Goal: Navigation & Orientation: Find specific page/section

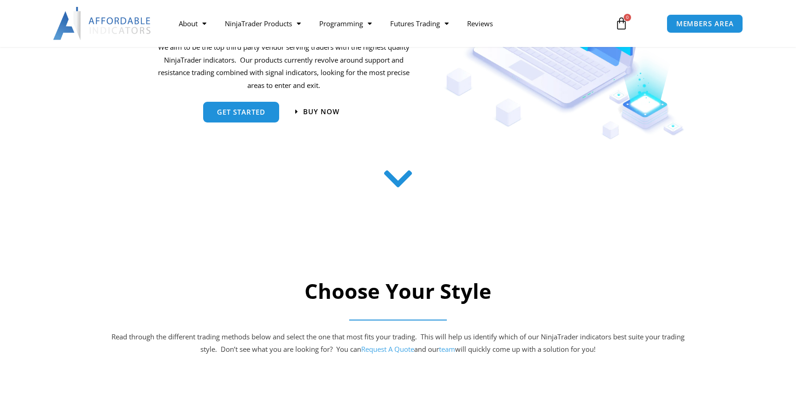
scroll to position [215, 0]
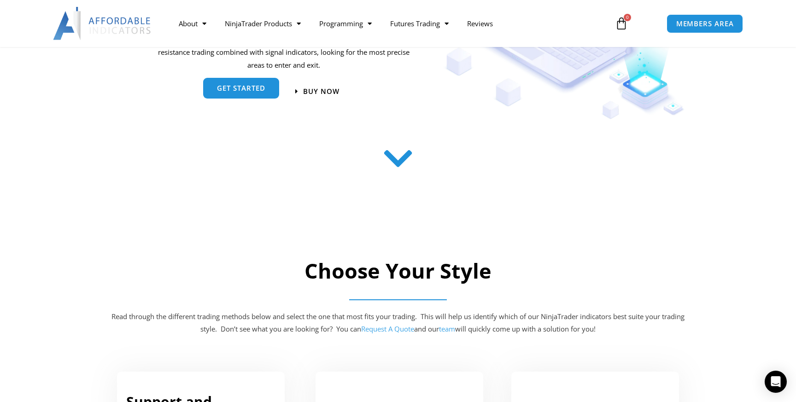
click at [257, 92] on span "get started" at bounding box center [241, 88] width 48 height 7
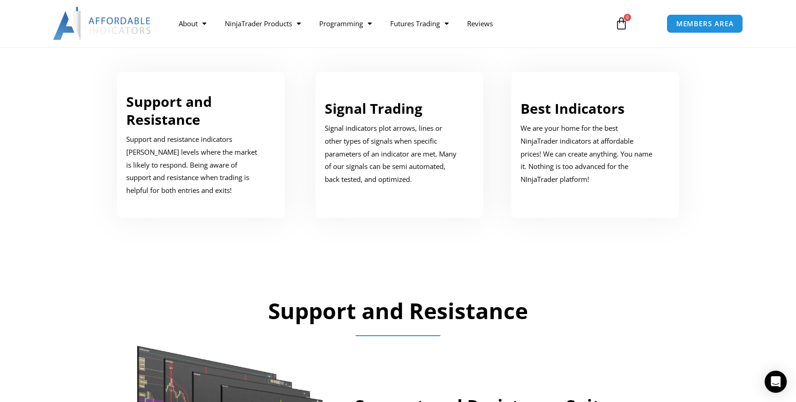
scroll to position [478, 0]
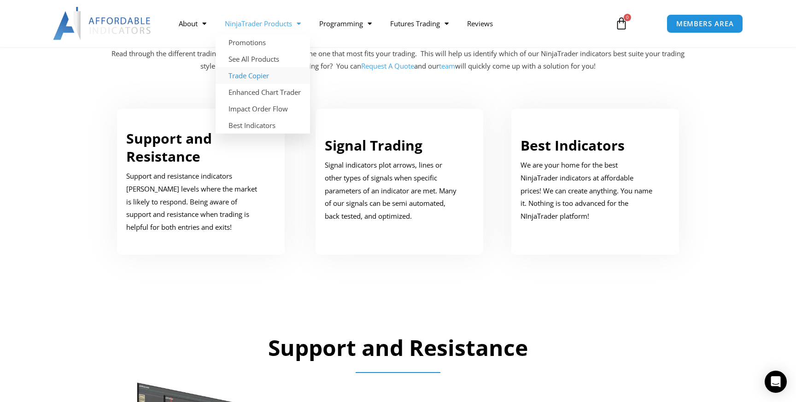
click at [239, 72] on link "Trade Copier" at bounding box center [263, 75] width 94 height 17
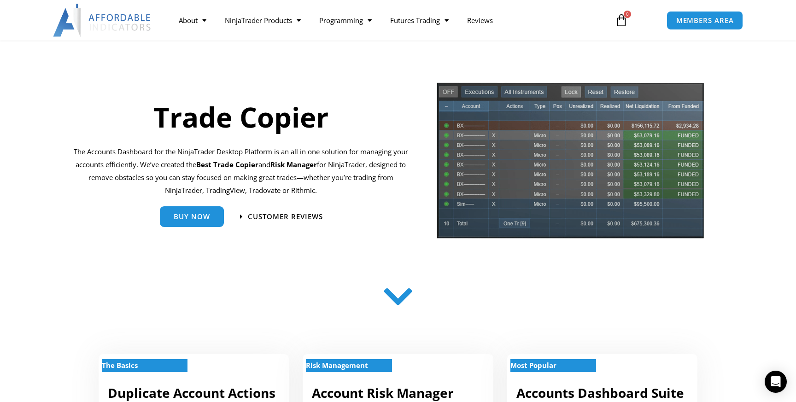
scroll to position [56, 0]
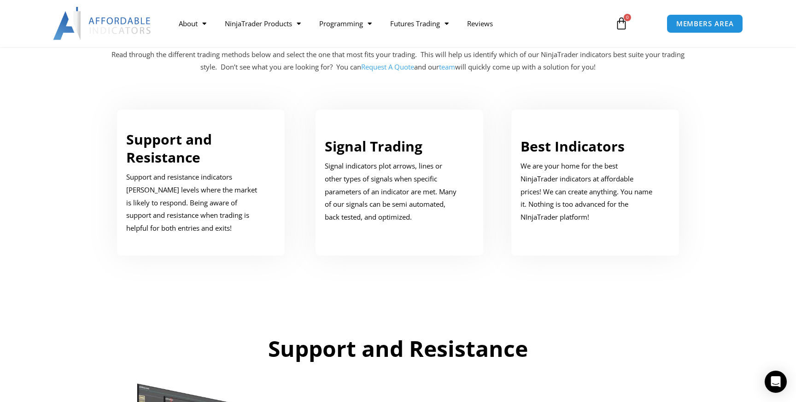
scroll to position [478, 0]
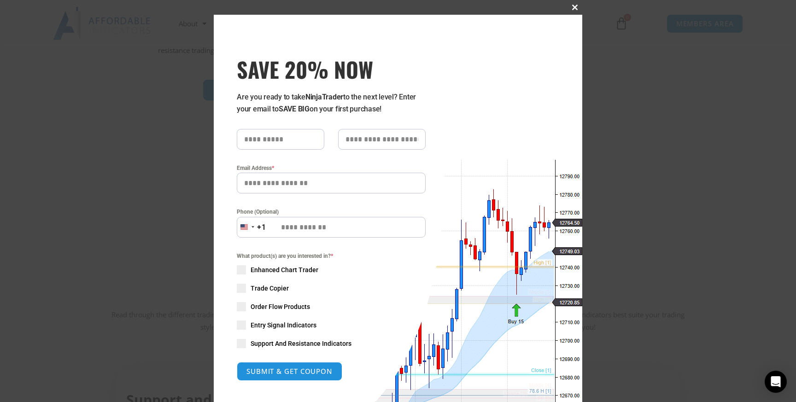
scroll to position [215, 0]
click at [575, 9] on span "SAVE 20% NOW popup" at bounding box center [574, 8] width 15 height 6
